Goal: Information Seeking & Learning: Learn about a topic

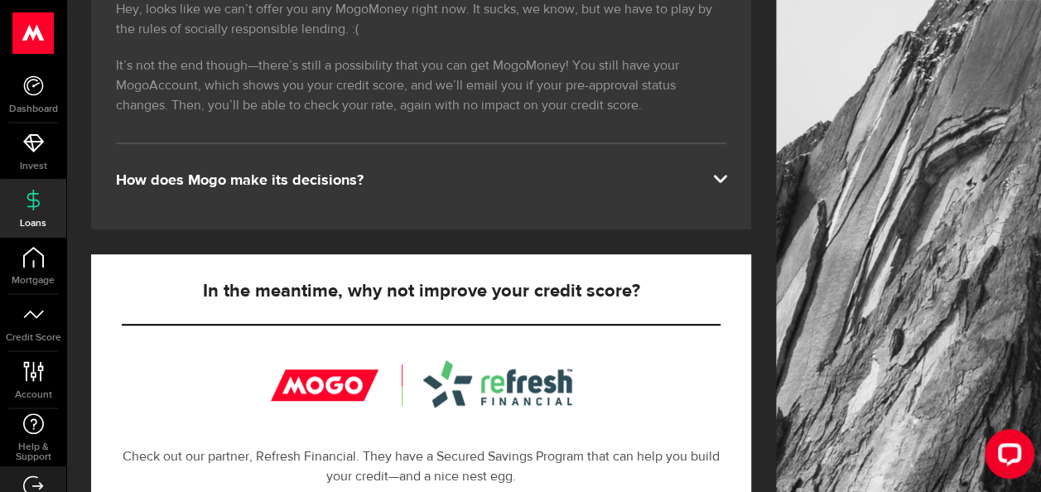
scroll to position [316, 0]
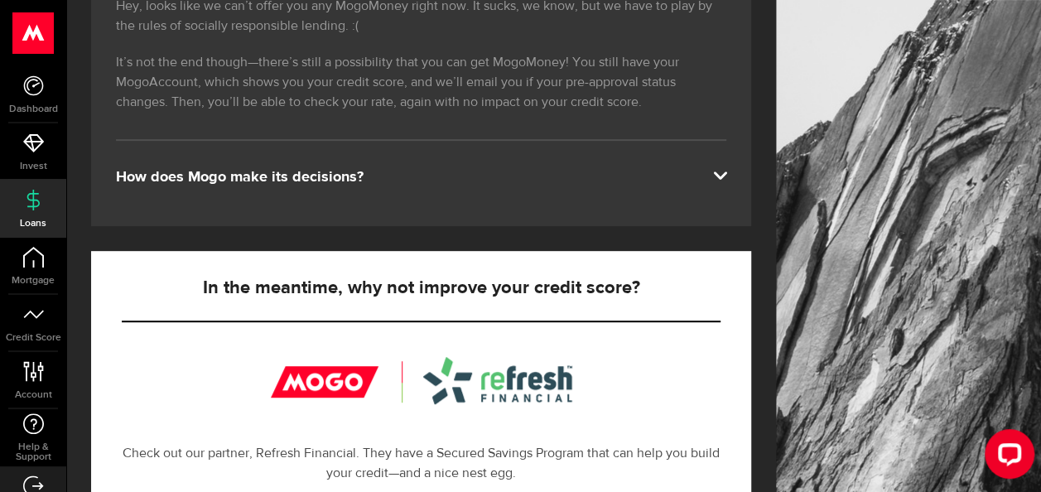
click at [352, 181] on div "How does Mogo make its decisions?" at bounding box center [421, 177] width 611 height 20
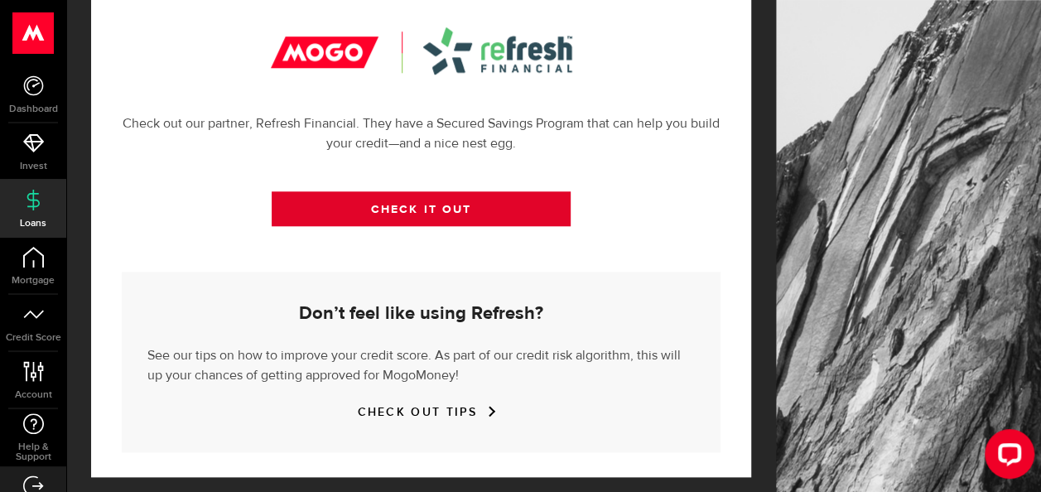
scroll to position [732, 0]
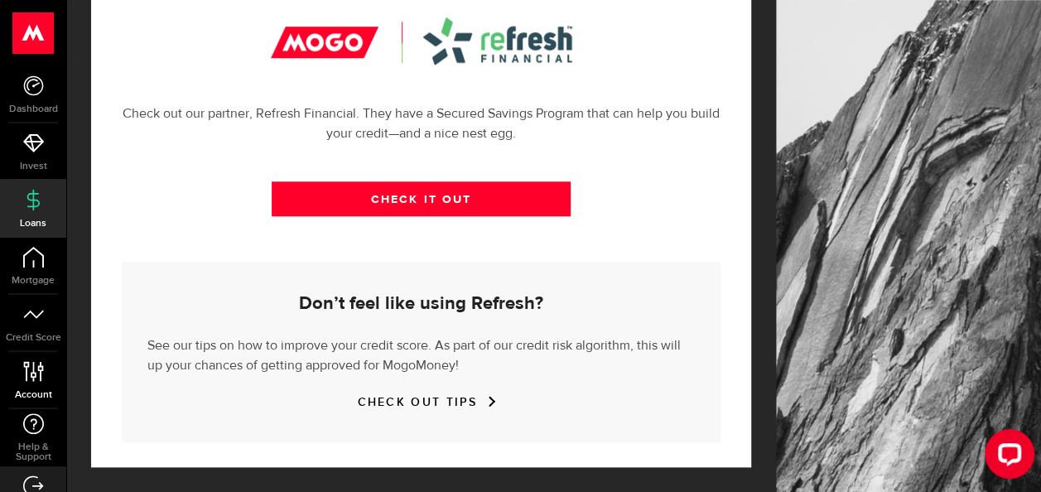
click at [27, 374] on icon at bounding box center [33, 371] width 22 height 21
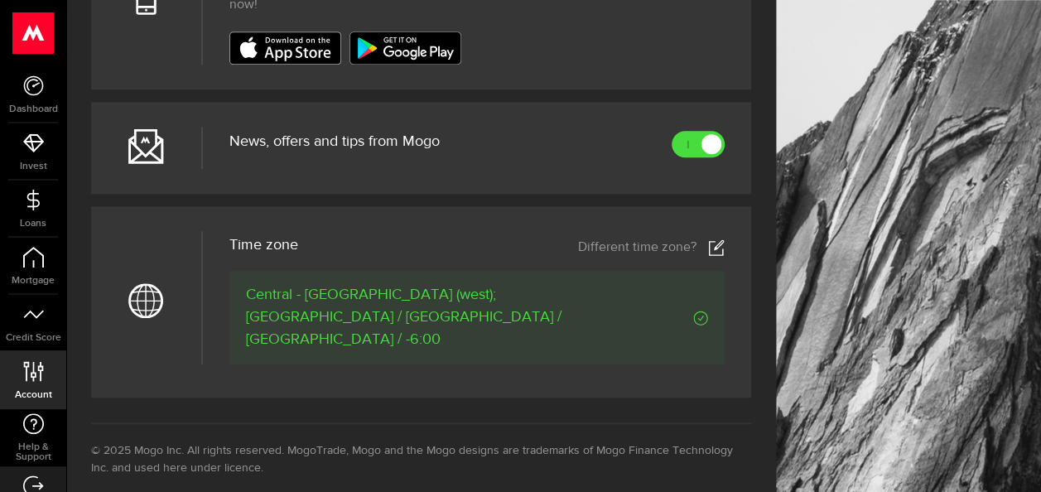
scroll to position [728, 0]
click at [30, 318] on icon at bounding box center [33, 314] width 21 height 21
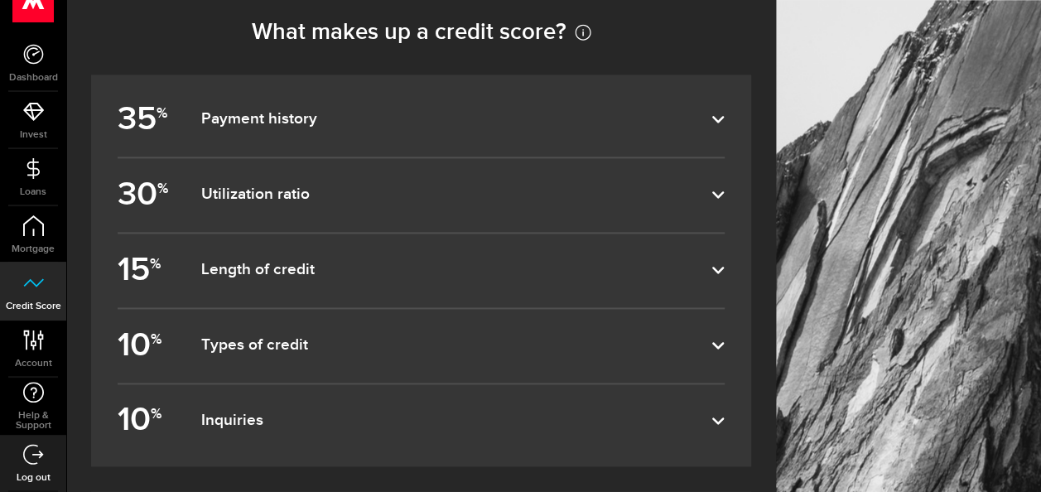
scroll to position [988, 0]
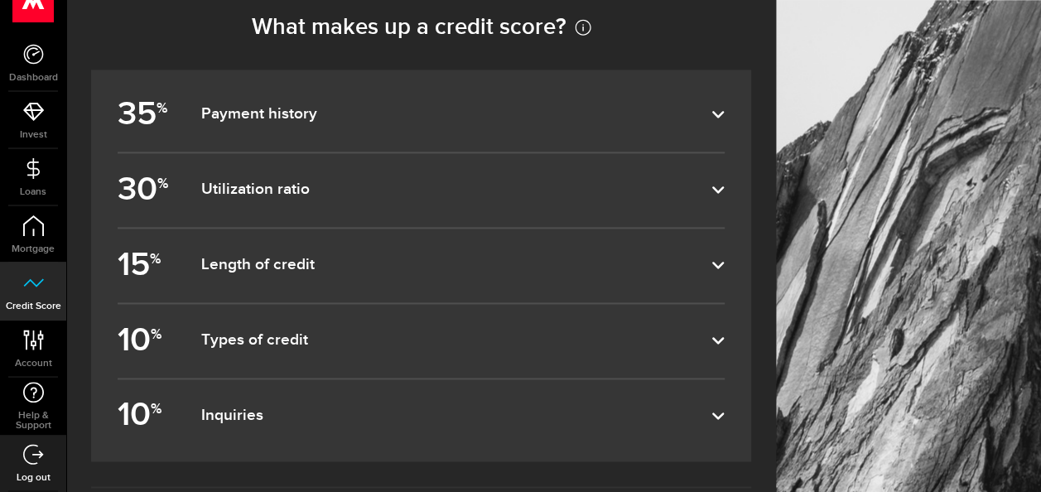
click at [393, 122] on dfn "Payment history" at bounding box center [455, 114] width 511 height 20
click at [0, 0] on input "35 % Payment history" at bounding box center [0, 0] width 0 height 0
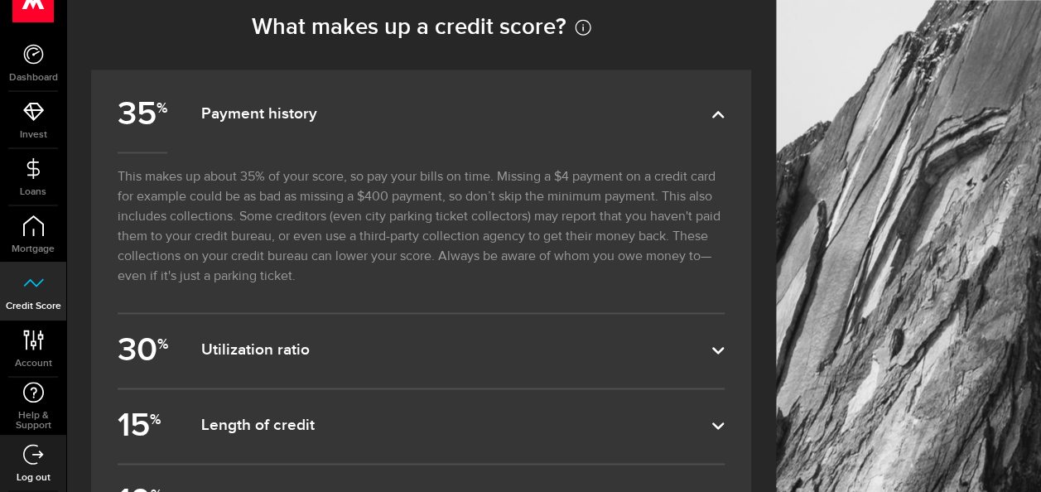
click at [333, 365] on label "30 % Utilization ratio" at bounding box center [421, 351] width 607 height 74
click at [0, 0] on input "30 % Utilization ratio" at bounding box center [0, 0] width 0 height 0
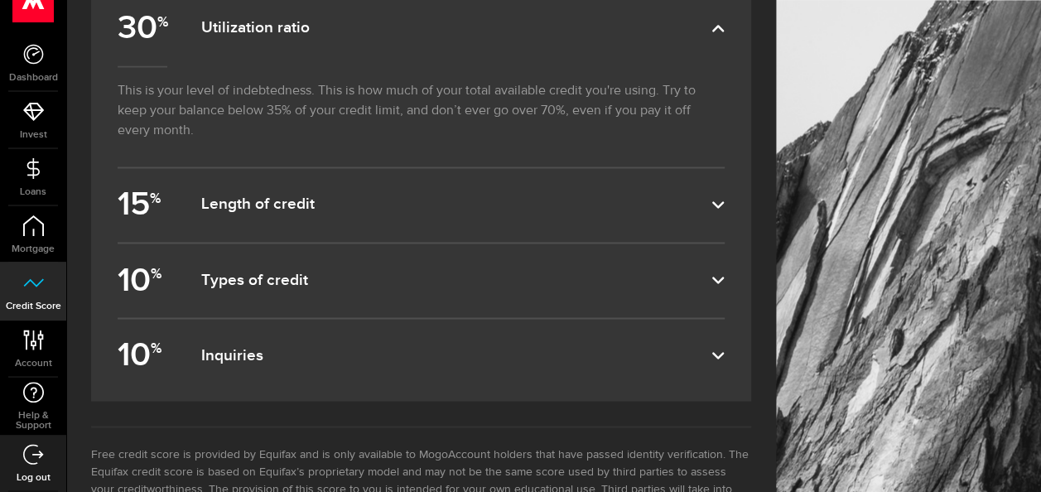
scroll to position [1313, 0]
click at [323, 268] on dfn "Types of credit" at bounding box center [455, 278] width 511 height 20
click at [0, 0] on input "10 % Types of credit" at bounding box center [0, 0] width 0 height 0
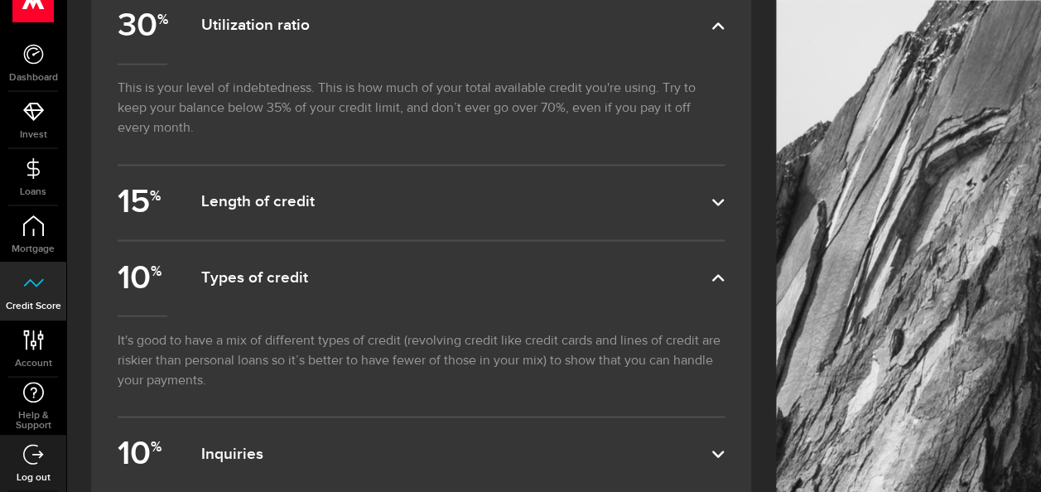
click at [295, 444] on dfn "Inquiries" at bounding box center [455, 454] width 511 height 20
click at [0, 0] on input "10 % Inquiries" at bounding box center [0, 0] width 0 height 0
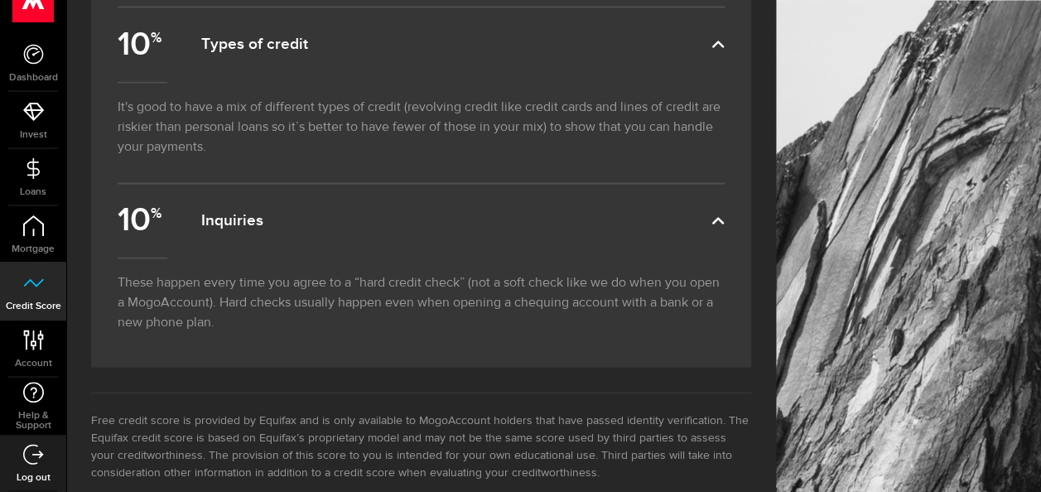
scroll to position [1548, 0]
click at [28, 123] on link "Invest" at bounding box center [33, 120] width 66 height 56
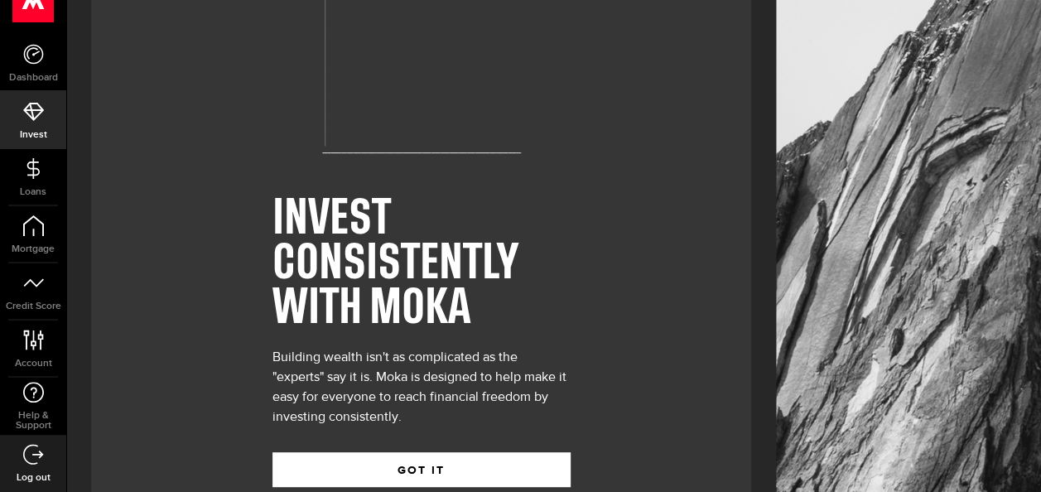
scroll to position [171, 0]
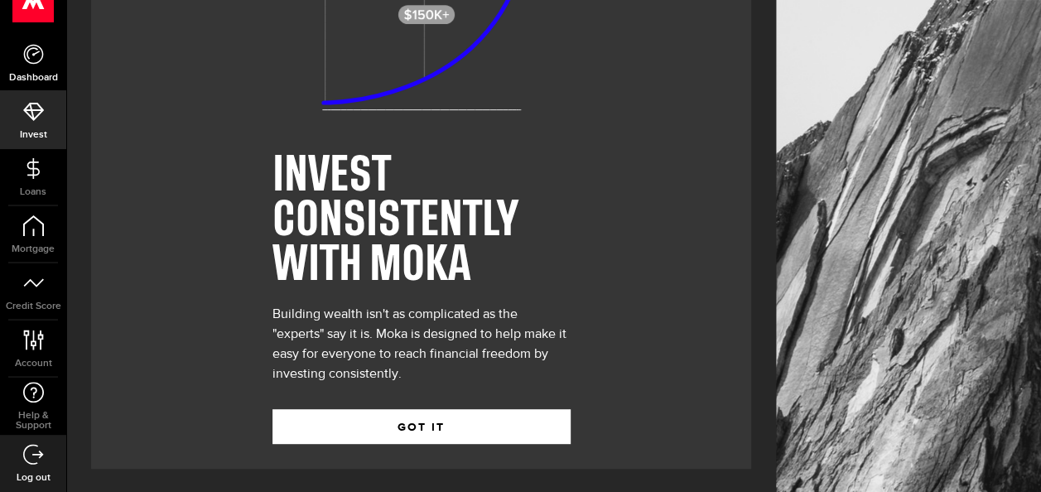
click at [39, 67] on link "Dashboard" at bounding box center [33, 63] width 66 height 56
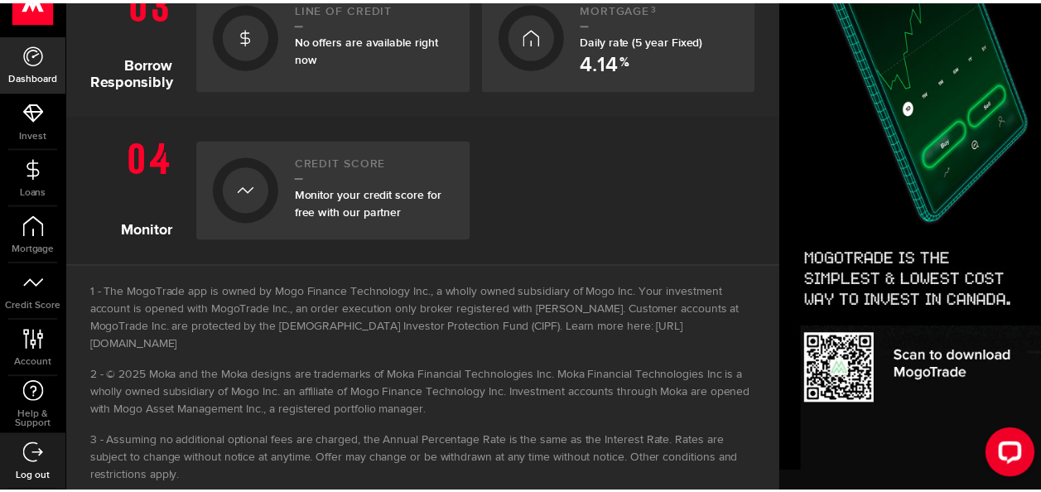
scroll to position [745, 0]
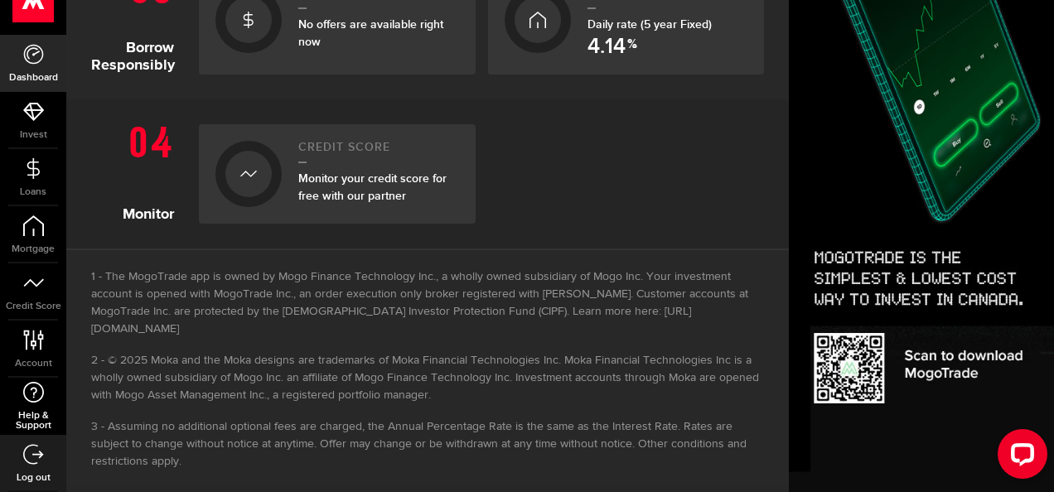
click at [29, 419] on span "Help & Support" at bounding box center [33, 421] width 66 height 20
click at [36, 289] on icon at bounding box center [33, 283] width 21 height 21
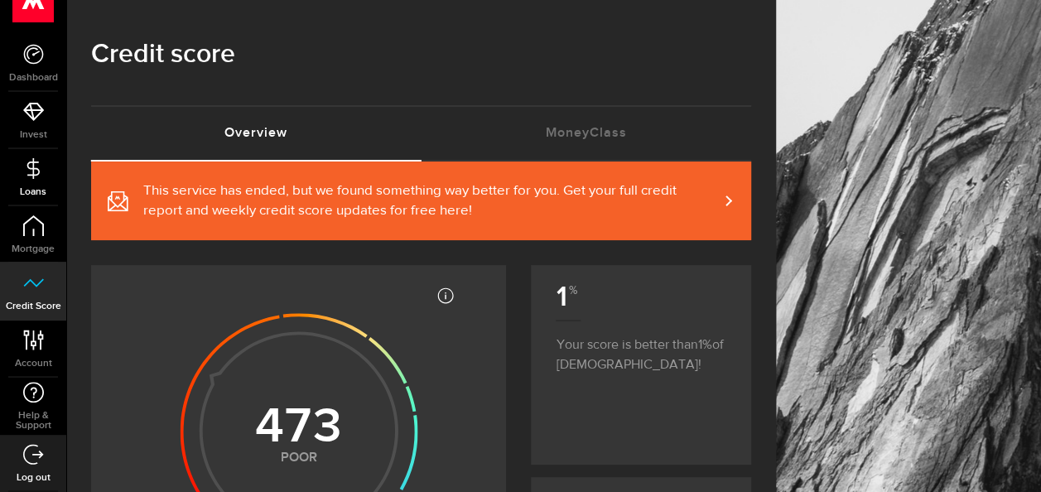
click at [23, 199] on link "Loans" at bounding box center [33, 177] width 66 height 56
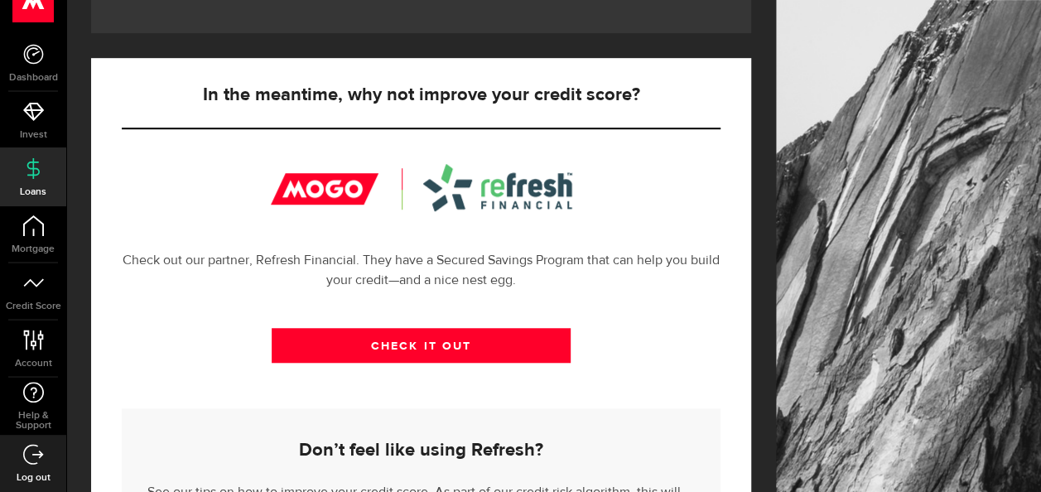
scroll to position [655, 0]
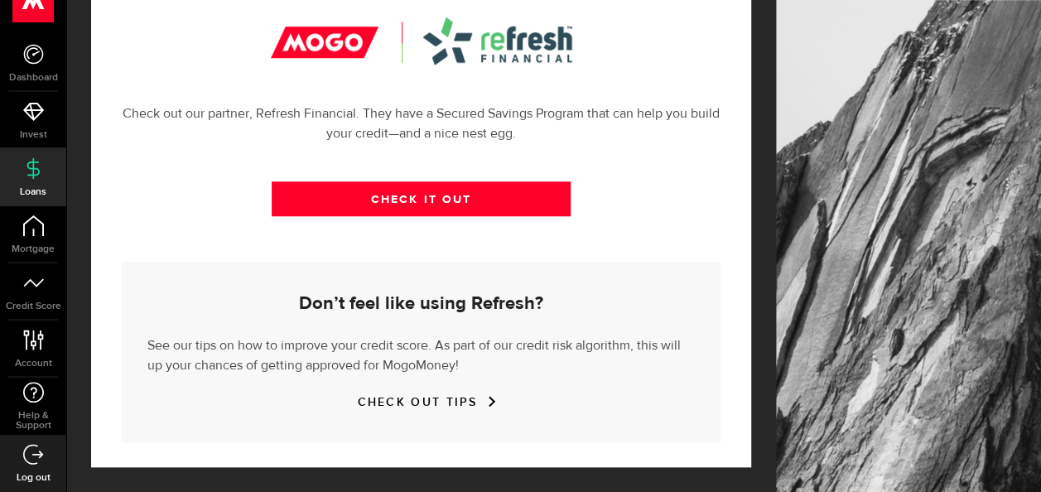
click at [445, 405] on link "CHECK OUT TIPS" at bounding box center [421, 402] width 128 height 14
